Goal: Task Accomplishment & Management: Use online tool/utility

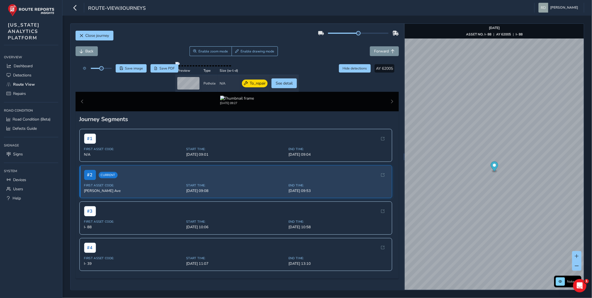
click at [300, 48] on div "Back Enable zoom mode Enable drawing mode Forward" at bounding box center [237, 51] width 323 height 10
click at [280, 86] on span "See detail" at bounding box center [271, 83] width 17 height 5
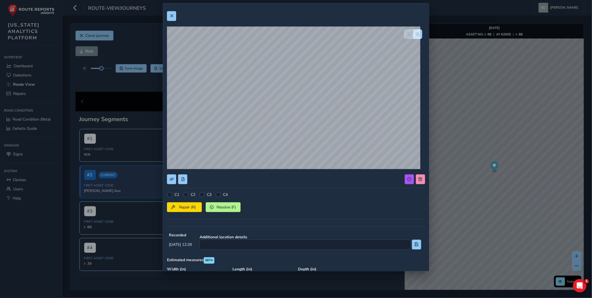
click at [190, 193] on div "C2" at bounding box center [189, 195] width 12 height 6
click at [189, 193] on div "C2" at bounding box center [189, 195] width 12 height 6
drag, startPoint x: 189, startPoint y: 193, endPoint x: 185, endPoint y: 196, distance: 5.0
click at [186, 197] on div "C1 C2 C3 C4 Repair (R) Resolve (F)" at bounding box center [296, 207] width 258 height 31
click at [185, 196] on div at bounding box center [186, 195] width 6 height 6
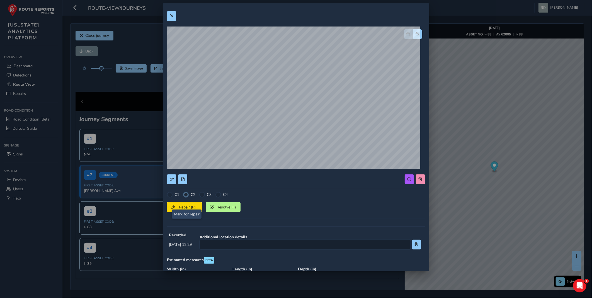
click at [185, 203] on button "Repair (R)" at bounding box center [184, 207] width 35 height 10
click at [174, 16] on button at bounding box center [171, 16] width 9 height 10
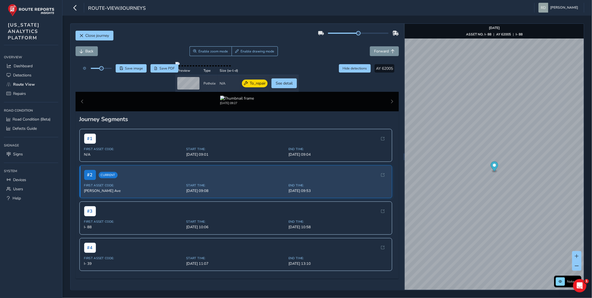
click at [324, 59] on div "Back Enable zoom mode Enable drawing mode Forward" at bounding box center [237, 54] width 323 height 16
